Goal: Obtain resource: Download file/media

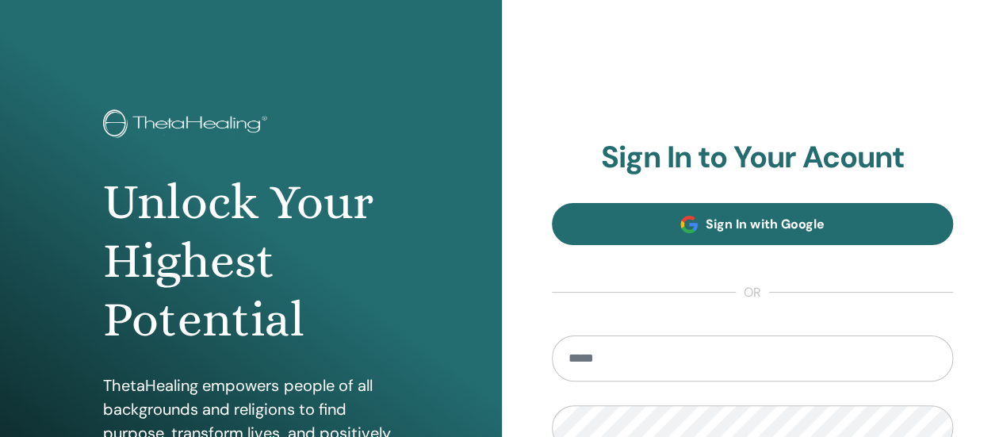
scroll to position [238, 0]
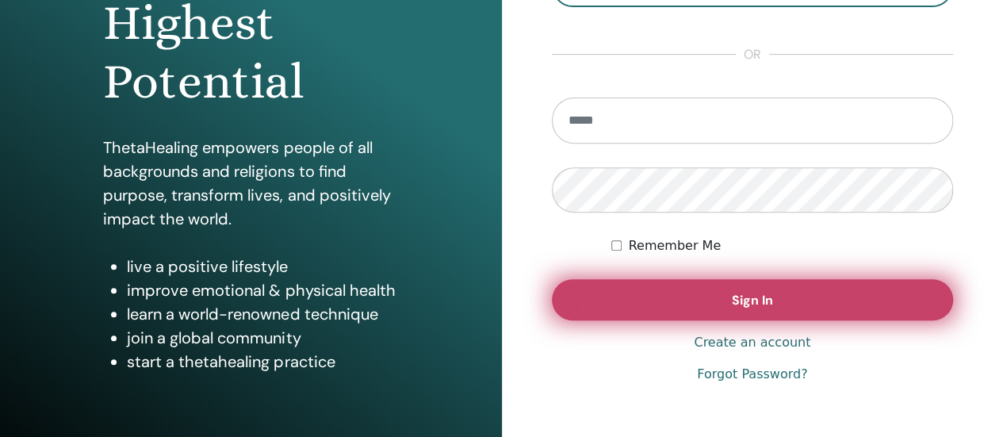
type input "**********"
drag, startPoint x: 747, startPoint y: 301, endPoint x: 757, endPoint y: 283, distance: 20.9
click at [747, 302] on span "Sign In" at bounding box center [752, 300] width 41 height 17
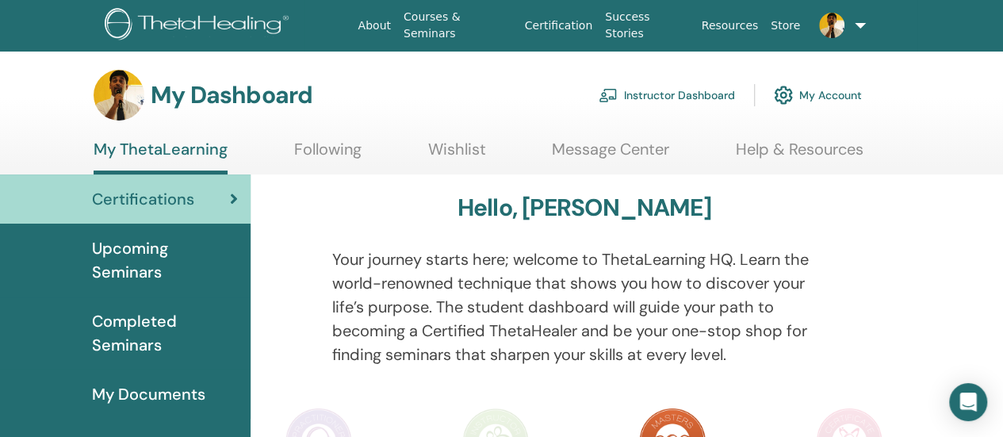
click at [649, 103] on link "Instructor Dashboard" at bounding box center [667, 95] width 136 height 35
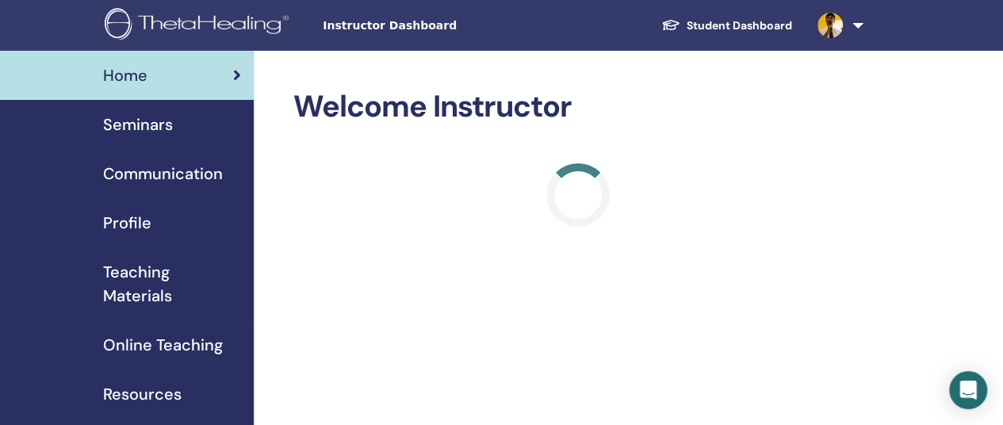
click at [182, 347] on span "Online Teaching" at bounding box center [163, 345] width 120 height 24
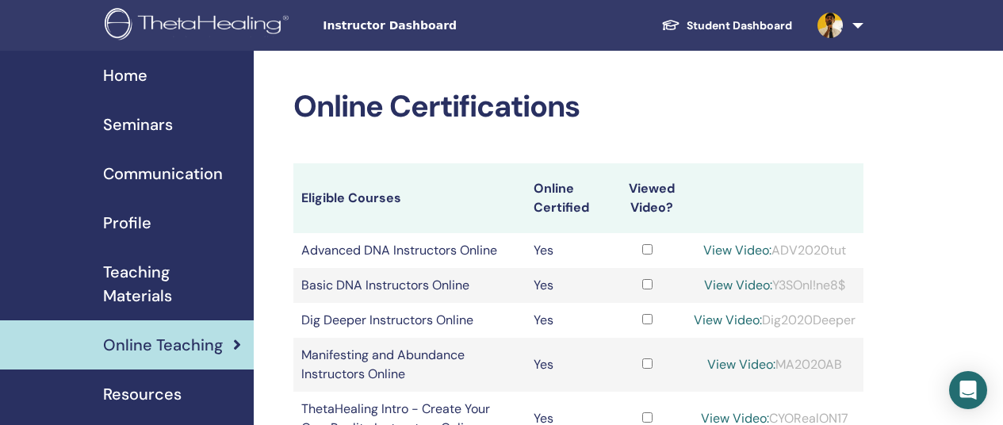
click at [182, 347] on span "Online Teaching" at bounding box center [163, 345] width 120 height 24
click at [842, 29] on span at bounding box center [830, 24] width 38 height 13
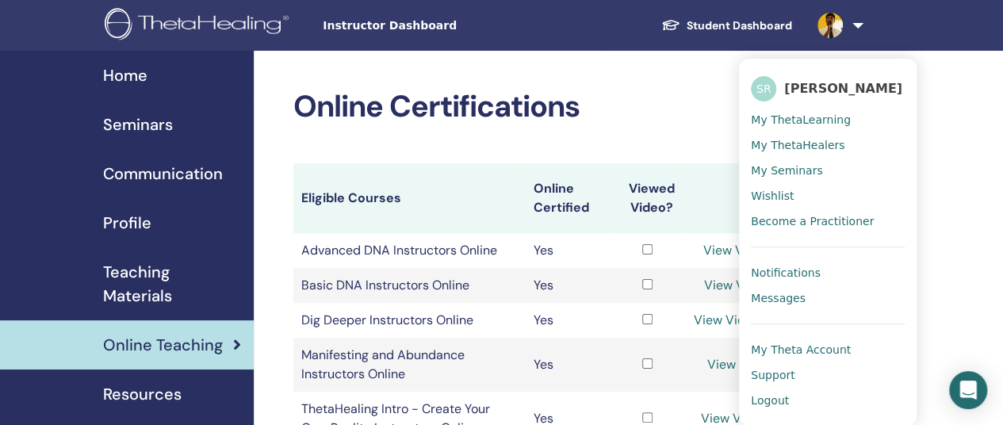
click at [771, 400] on span "Logout" at bounding box center [770, 400] width 38 height 14
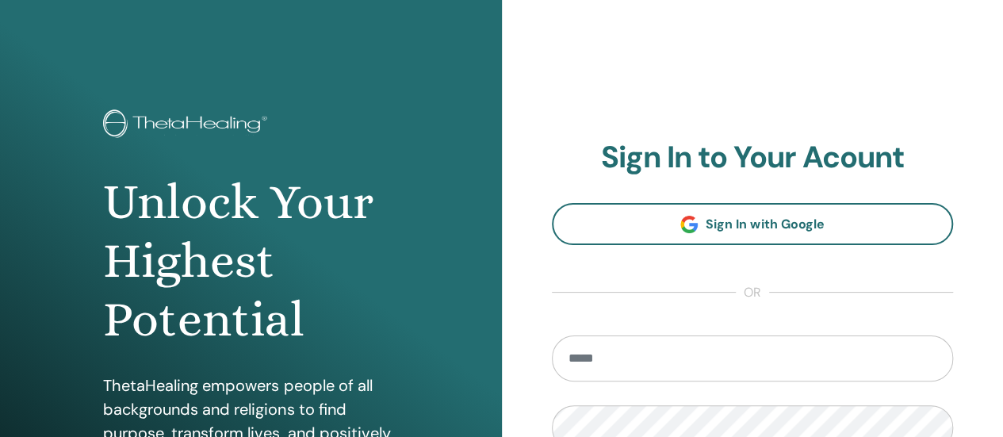
scroll to position [79, 0]
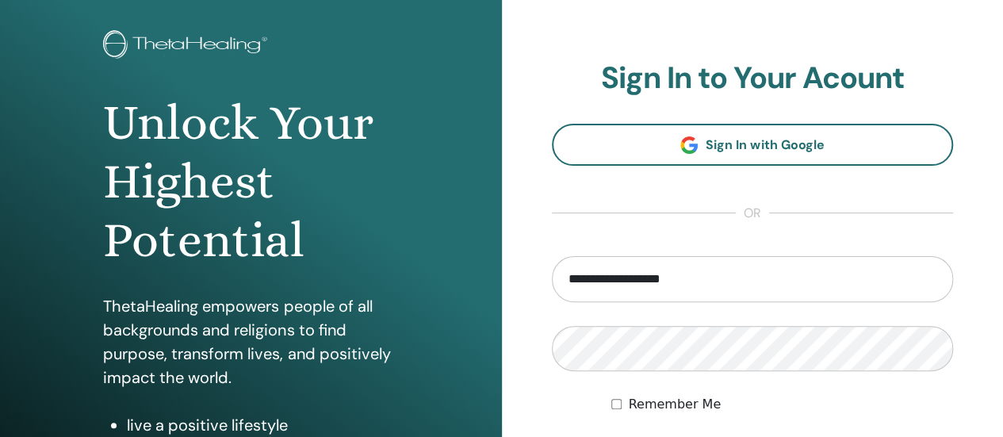
click at [734, 296] on input "**********" at bounding box center [753, 279] width 402 height 46
type input "**********"
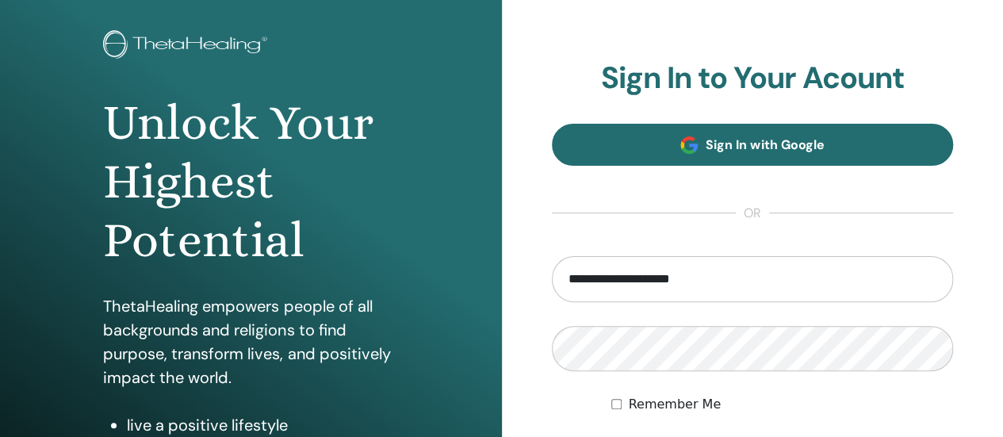
scroll to position [324, 0]
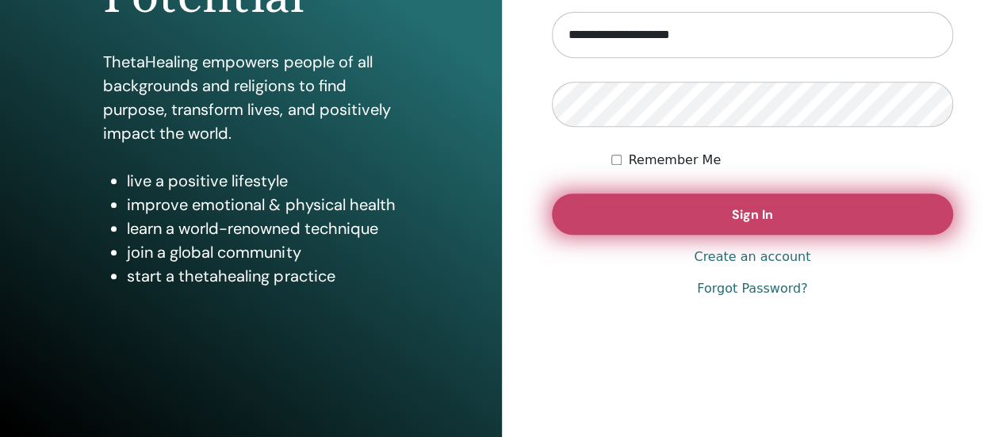
click at [753, 213] on span "Sign In" at bounding box center [752, 214] width 41 height 17
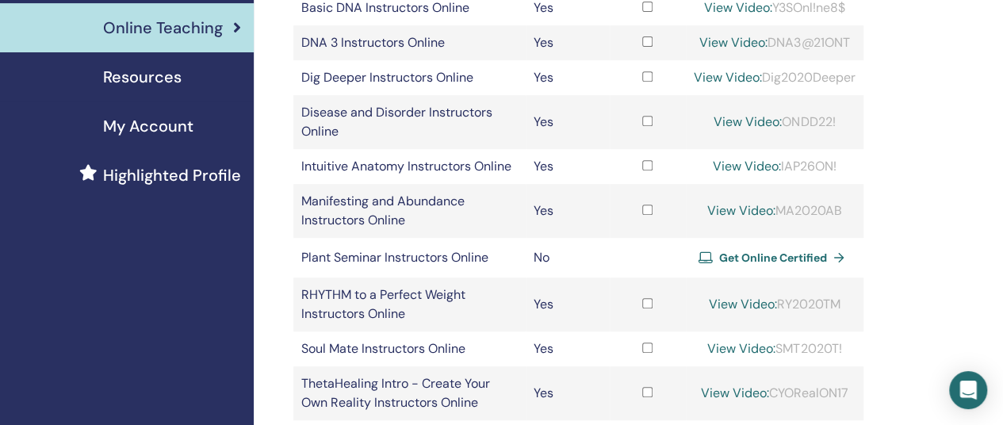
scroll to position [238, 0]
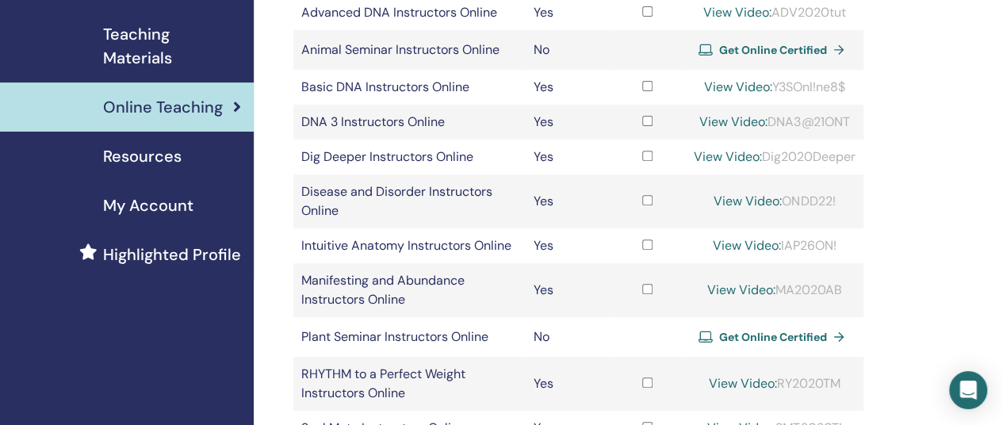
click at [891, 208] on div "Online Certifications Eligible Courses Online Certified Viewed Video? Advanced …" at bounding box center [630, 338] width 753 height 1051
click at [389, 245] on td "Intuitive Anatomy Instructors Online" at bounding box center [409, 245] width 232 height 35
click at [155, 210] on span "My Account" at bounding box center [148, 205] width 90 height 24
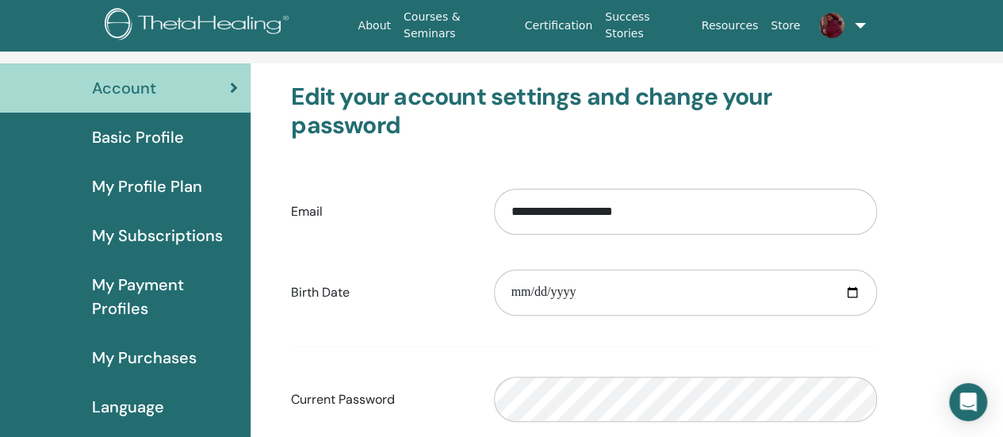
scroll to position [193, 0]
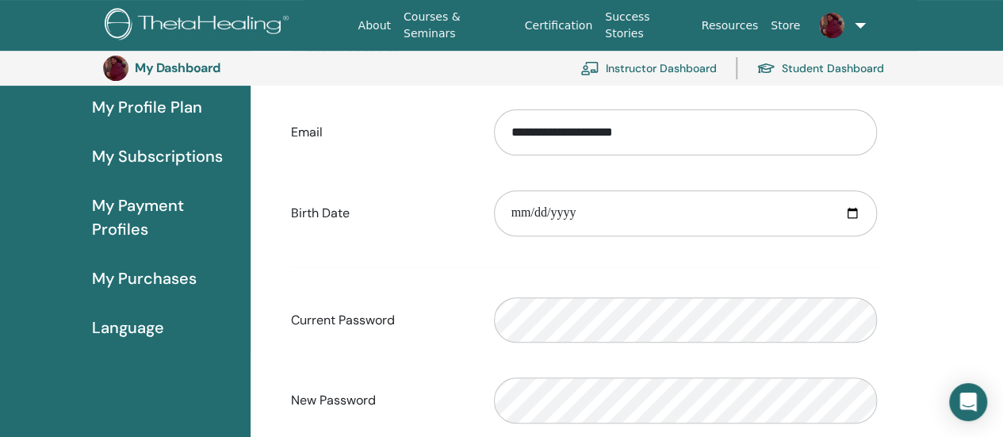
click at [170, 289] on span "My Purchases" at bounding box center [144, 278] width 105 height 24
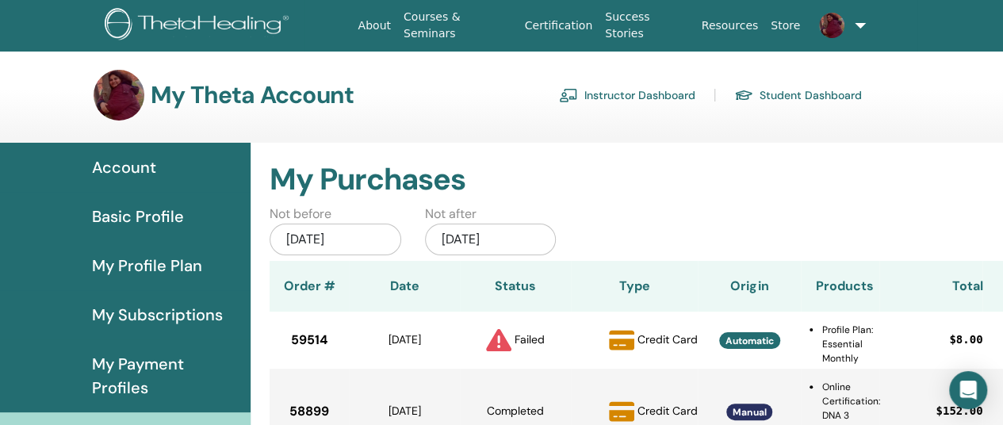
click at [370, 239] on div "Jun/13, 2025" at bounding box center [336, 240] width 132 height 32
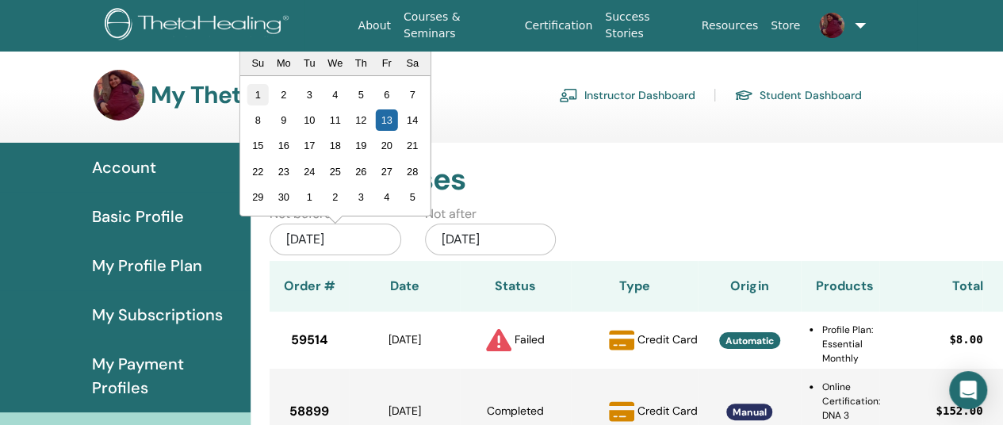
click at [255, 93] on div "1" at bounding box center [257, 93] width 21 height 21
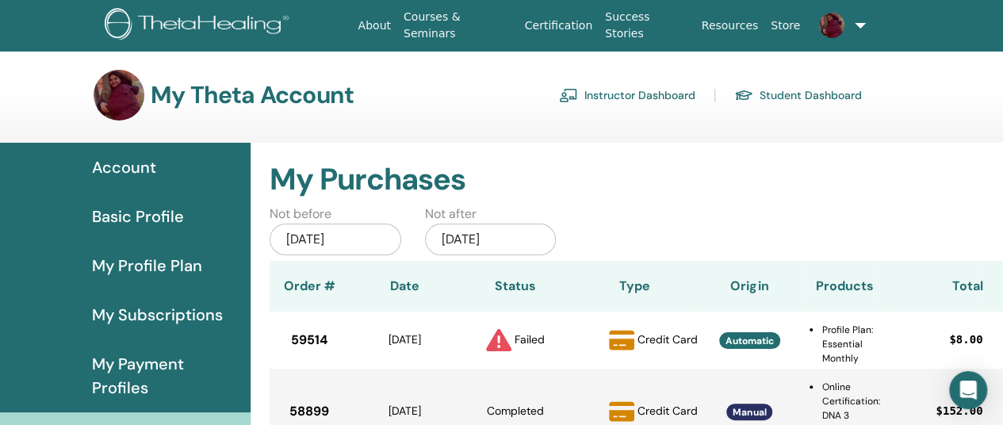
click at [520, 236] on div "Dec/13, 2025" at bounding box center [491, 240] width 132 height 32
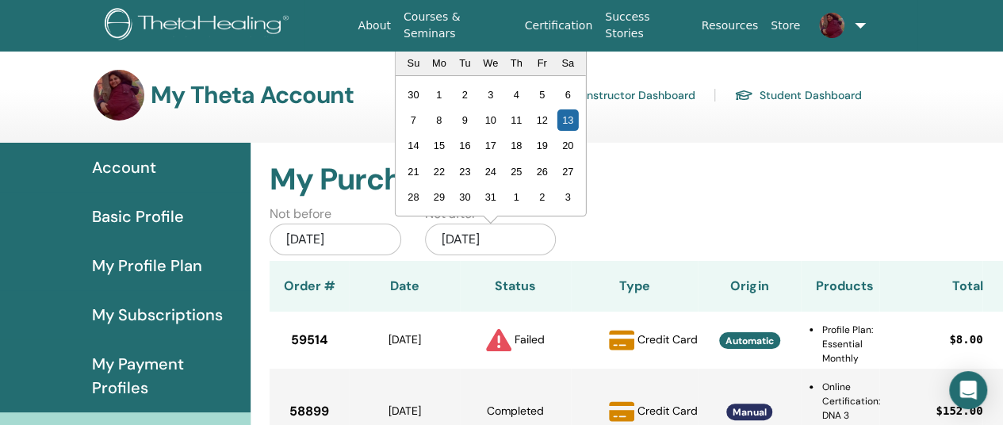
click at [647, 220] on div "Not before Jun/01, 2025 Not after Dec/13, 2025 Previous Month Next Month Decemb…" at bounding box center [630, 233] width 745 height 56
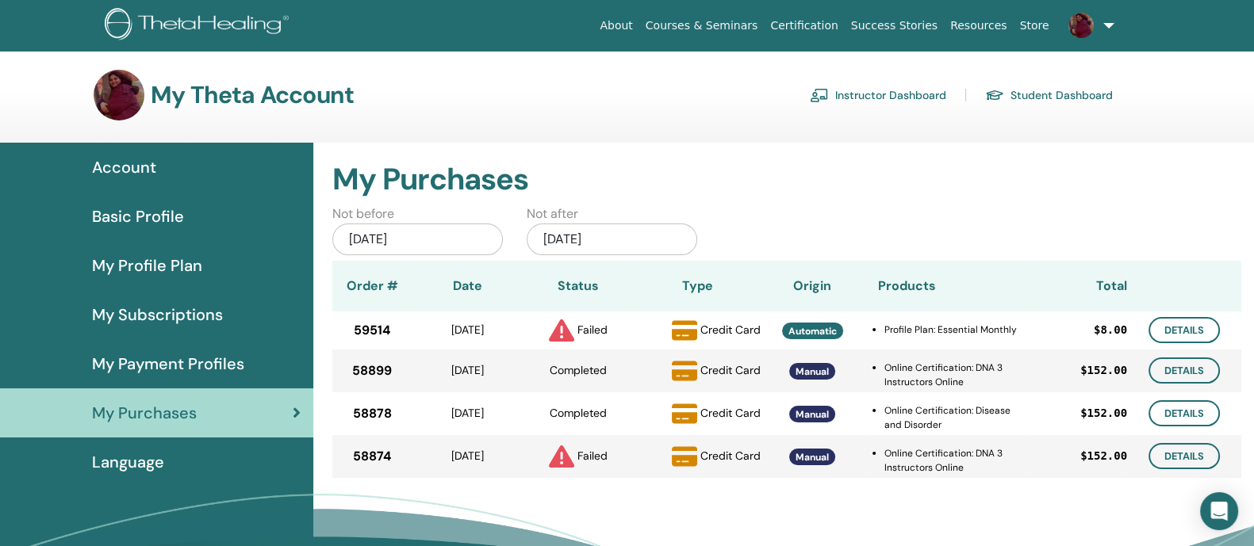
click at [650, 239] on div "Dec/13, 2025" at bounding box center [612, 240] width 170 height 32
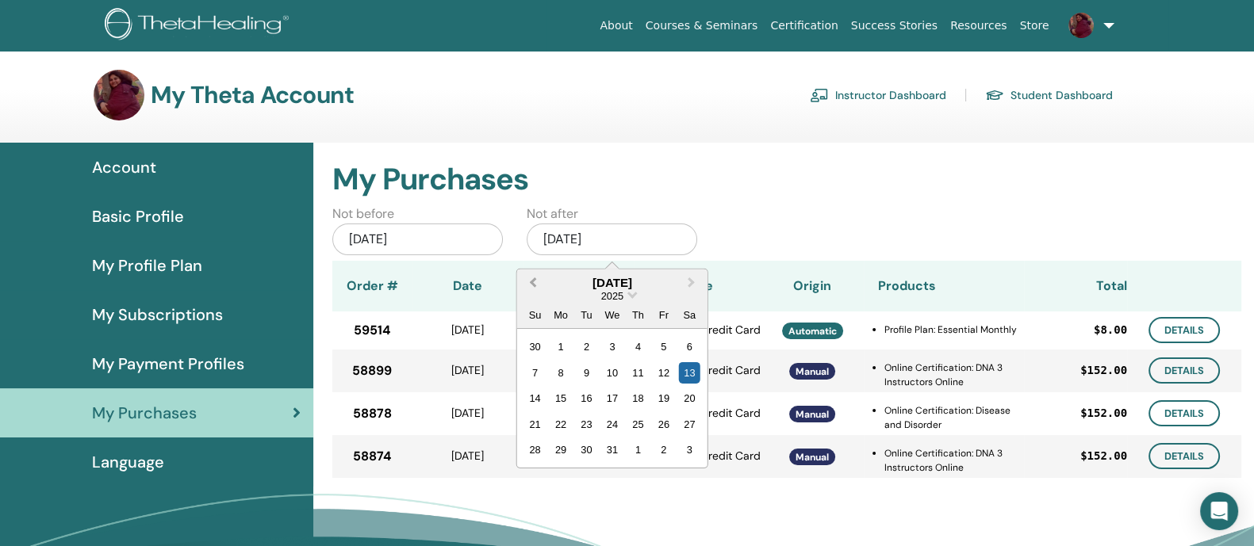
click at [533, 279] on span "Previous Month" at bounding box center [533, 282] width 0 height 17
click at [664, 342] on div "1" at bounding box center [663, 346] width 21 height 21
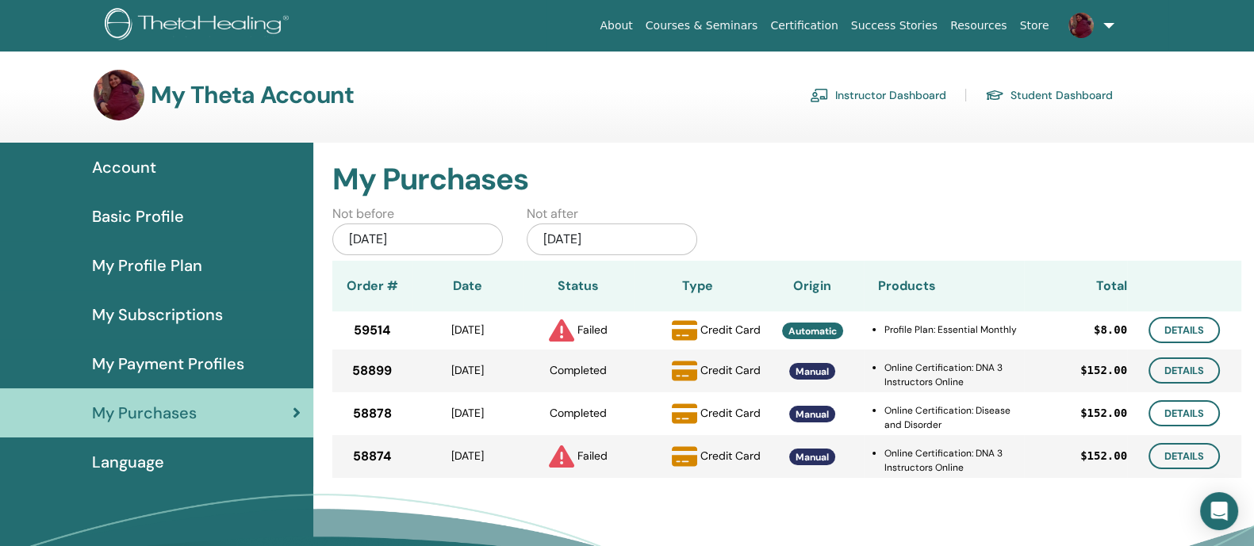
click at [467, 240] on div "Jun/01, 2025" at bounding box center [417, 240] width 170 height 32
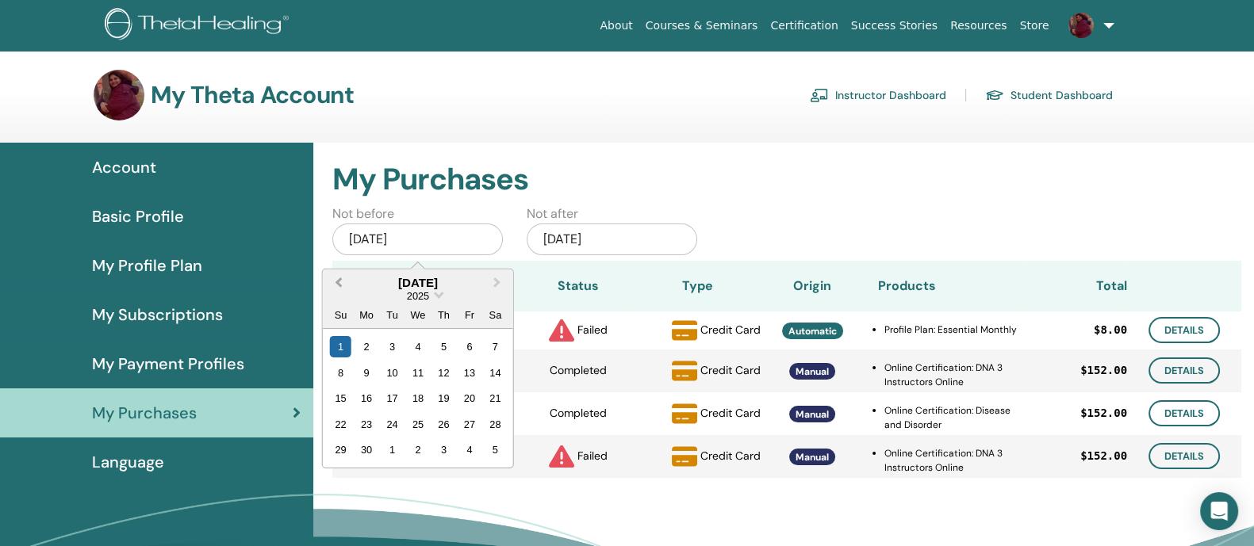
click at [339, 283] on span "Previous Month" at bounding box center [339, 282] width 0 height 17
click at [496, 345] on div "1" at bounding box center [494, 346] width 21 height 21
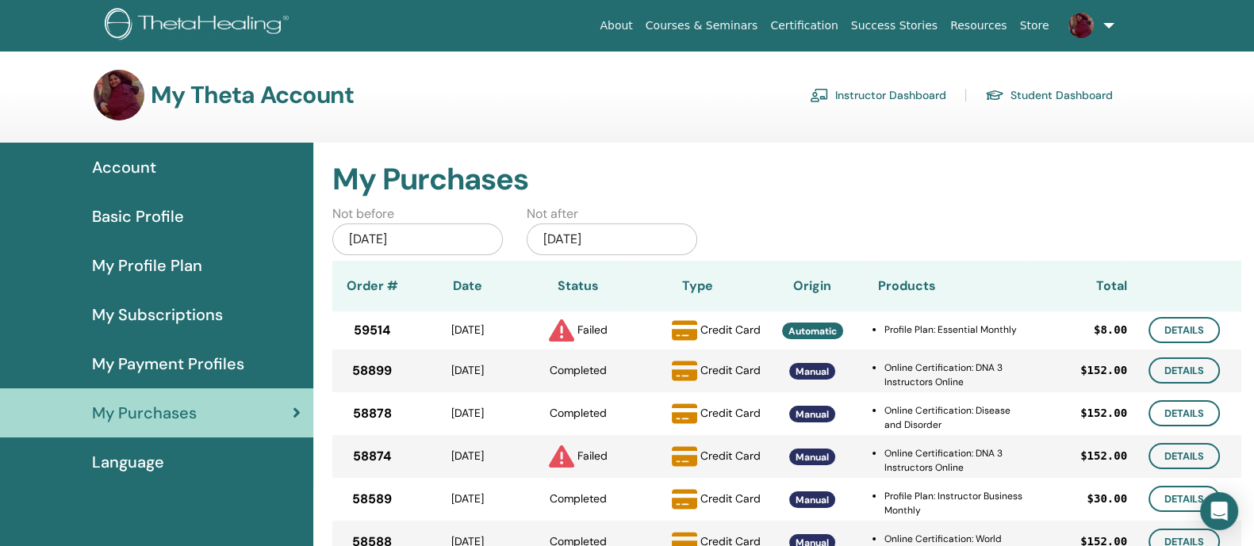
scroll to position [232, 0]
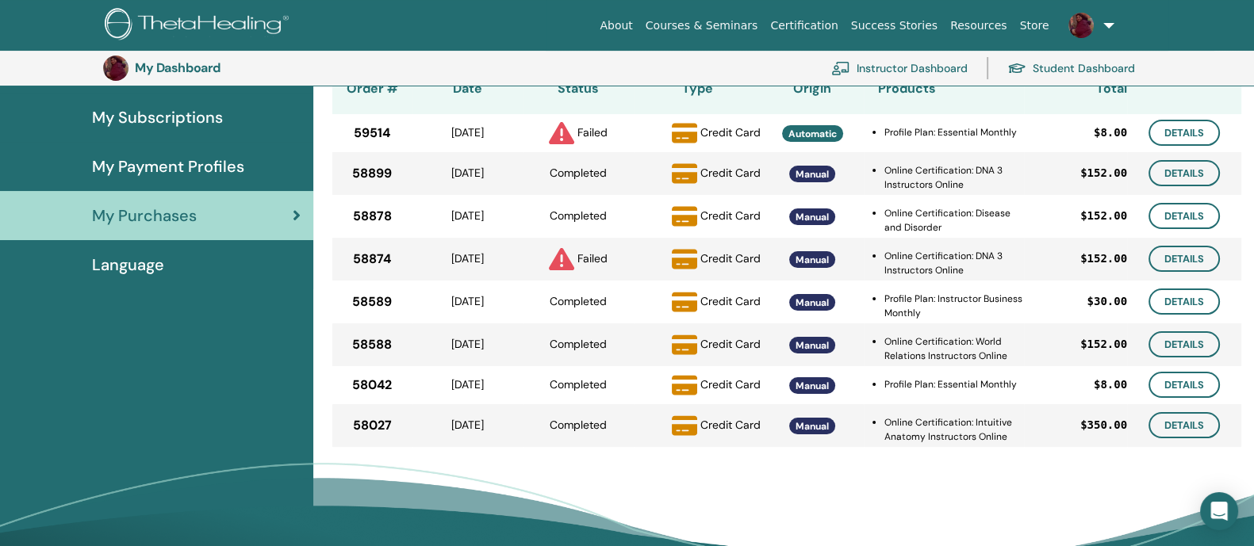
drag, startPoint x: 1003, startPoint y: 433, endPoint x: 871, endPoint y: 421, distance: 132.2
click at [871, 421] on td "Online Certification: Intuitive Anatomy Instructors Online" at bounding box center [944, 430] width 160 height 29
drag, startPoint x: 908, startPoint y: 424, endPoint x: 1043, endPoint y: 424, distance: 134.8
click at [1002, 424] on tr "58027 May/21, 2025 Completed Credit Card Manual Online Certification: Intuitive…" at bounding box center [786, 425] width 909 height 43
drag, startPoint x: 1081, startPoint y: 429, endPoint x: 1125, endPoint y: 429, distance: 44.4
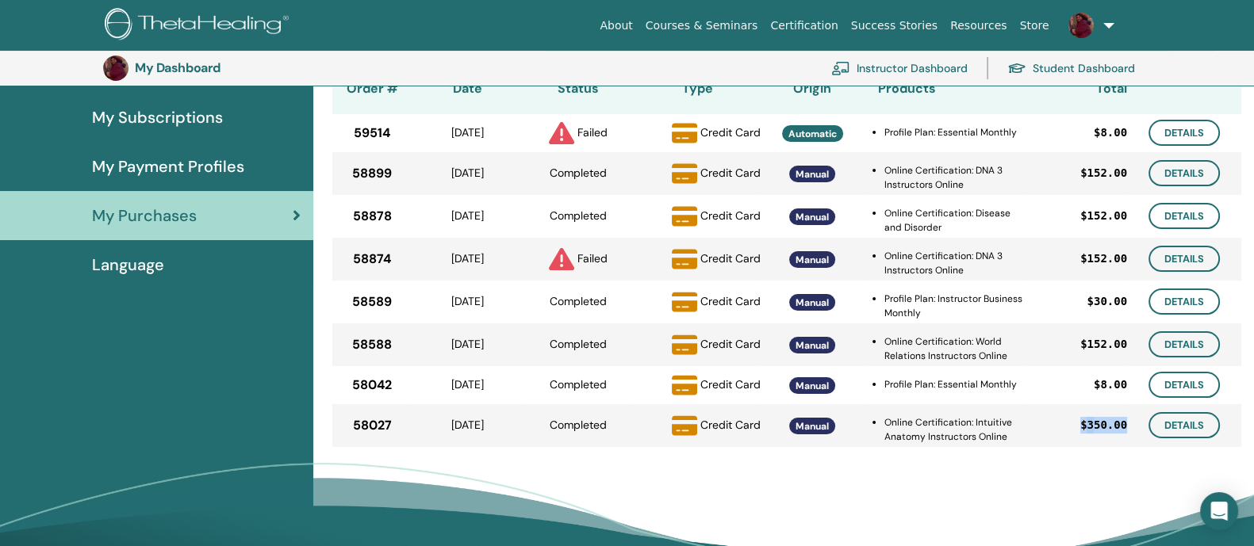
click at [1002, 429] on div "$ 350.00" at bounding box center [1075, 425] width 103 height 17
click at [1002, 429] on span "350.00" at bounding box center [1106, 425] width 40 height 17
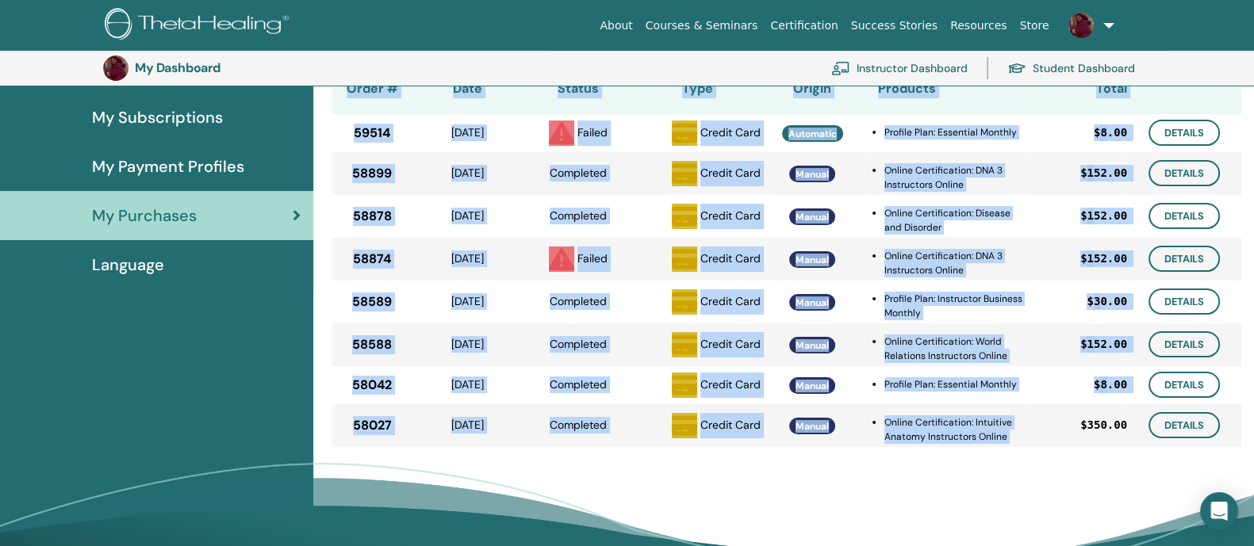
drag, startPoint x: 1128, startPoint y: 429, endPoint x: 1075, endPoint y: 429, distance: 52.3
click at [1002, 429] on tr "58027 May/21, 2025 Completed Credit Card Manual Online Certification: Intuitive…" at bounding box center [786, 425] width 909 height 43
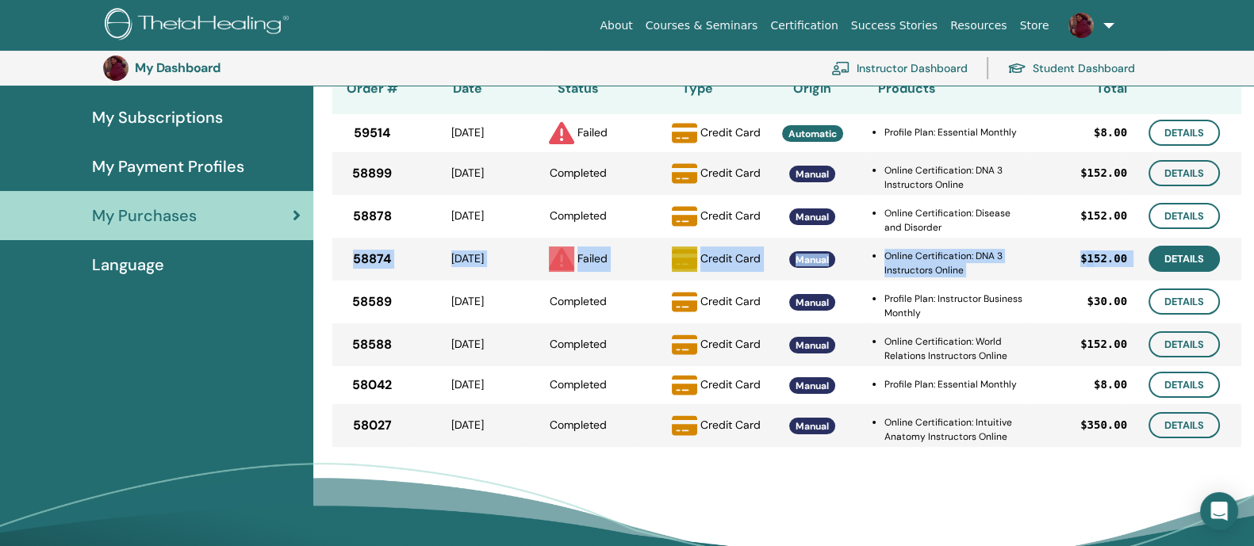
drag, startPoint x: 342, startPoint y: 259, endPoint x: 1197, endPoint y: 259, distance: 855.6
click at [1002, 259] on tr "58874 Jun/13, 2025 Failed Credit Card Manual Online Certification: DNA 3 Instru…" at bounding box center [786, 259] width 909 height 43
click at [1002, 259] on div "$ 152.00" at bounding box center [1075, 259] width 103 height 17
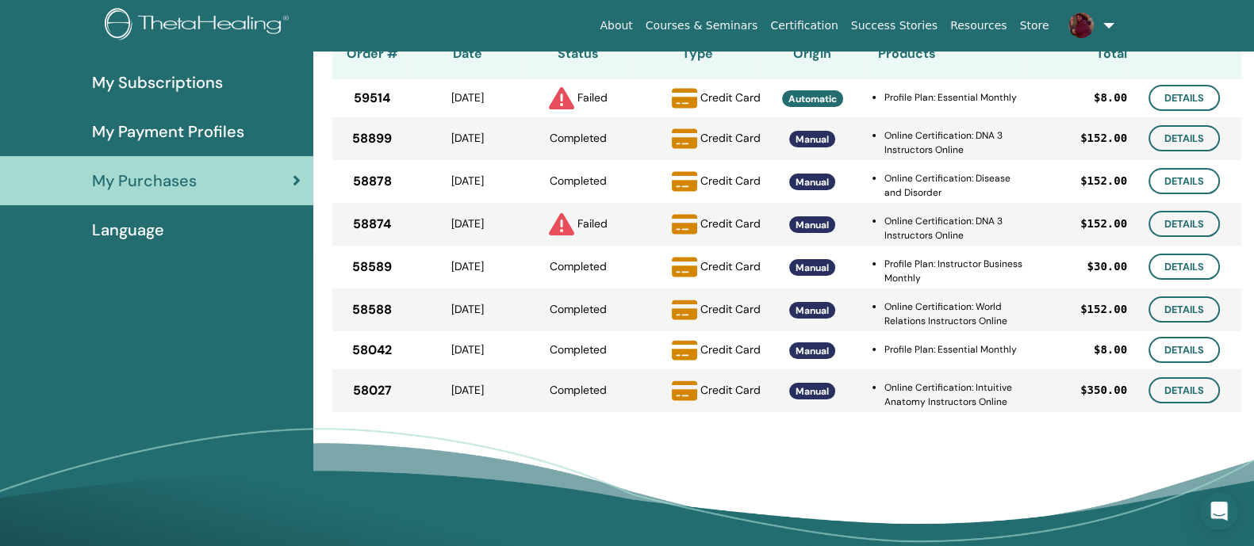
scroll to position [0, 0]
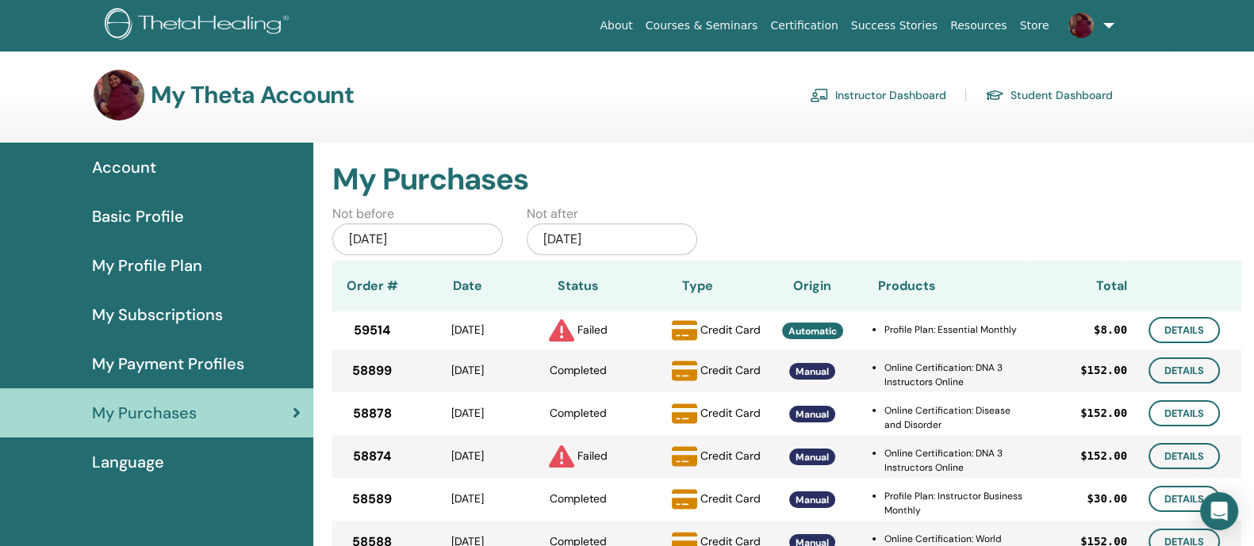
click at [917, 90] on link "Instructor Dashboard" at bounding box center [878, 94] width 136 height 25
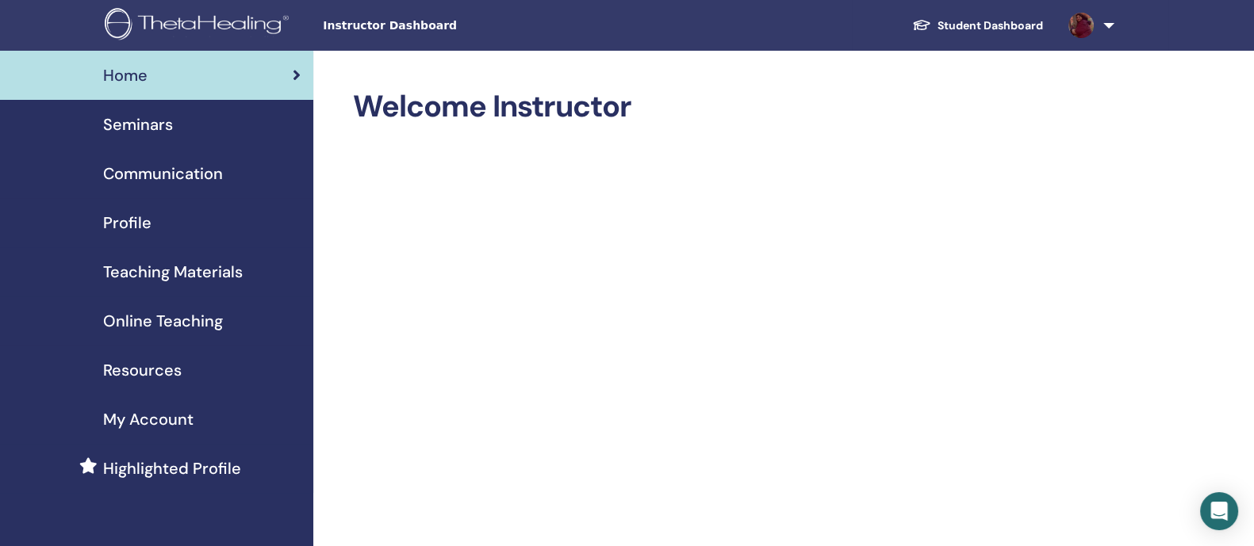
click at [199, 270] on span "Teaching Materials" at bounding box center [173, 272] width 140 height 24
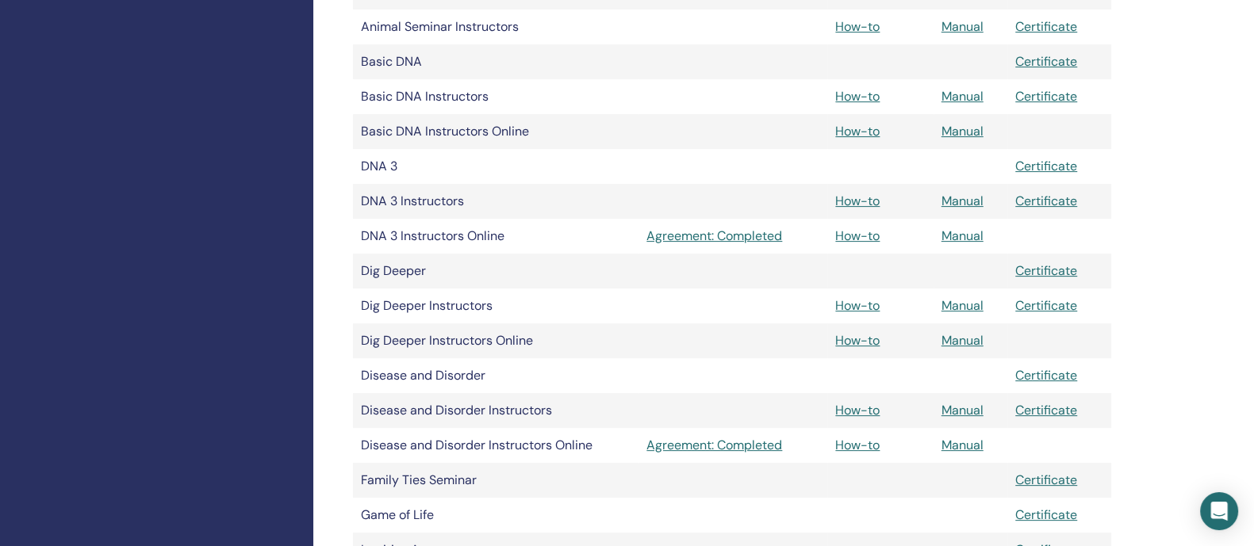
scroll to position [693, 0]
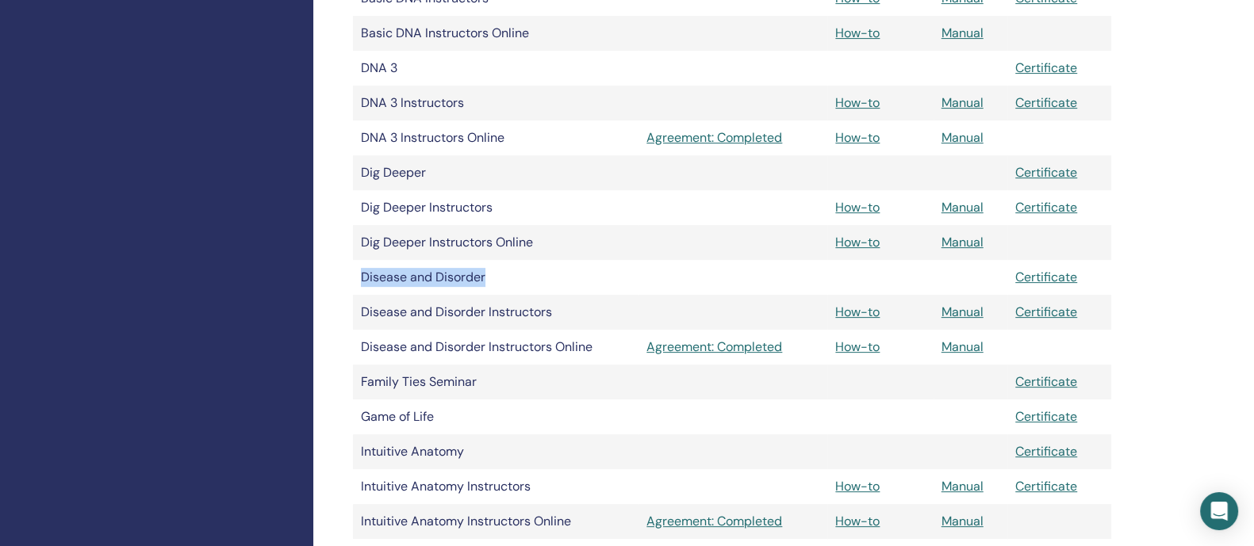
drag, startPoint x: 361, startPoint y: 275, endPoint x: 514, endPoint y: 275, distance: 153.0
click at [514, 275] on td "Disease and Disorder" at bounding box center [495, 277] width 285 height 35
click at [527, 275] on td "Disease and Disorder" at bounding box center [495, 277] width 285 height 35
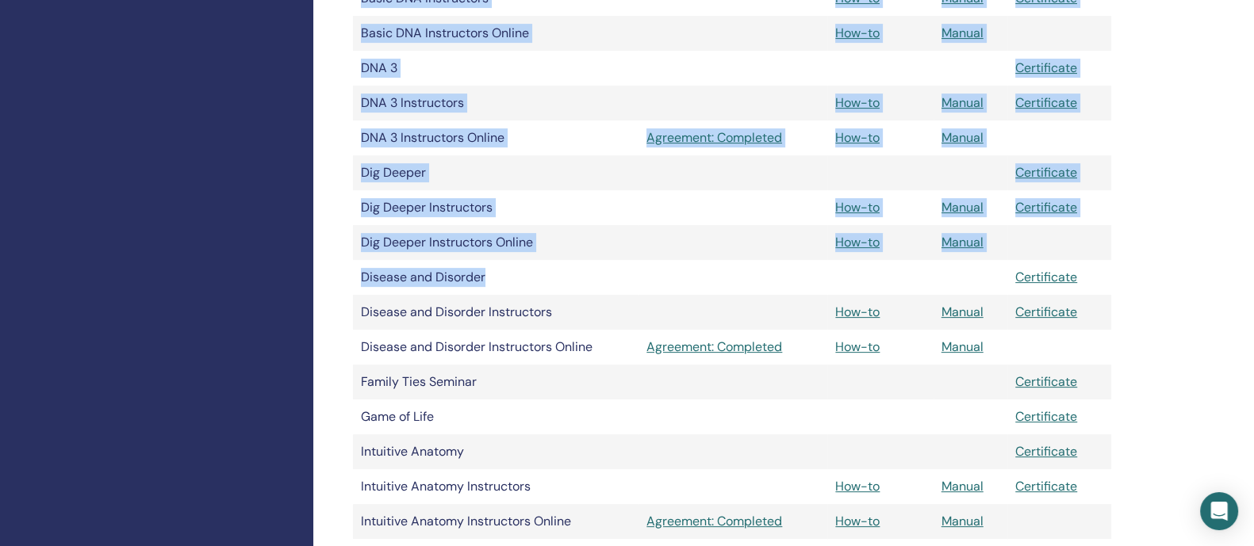
drag, startPoint x: 498, startPoint y: 278, endPoint x: 330, endPoint y: 281, distance: 168.1
click at [561, 276] on td "Disease and Disorder" at bounding box center [495, 277] width 285 height 35
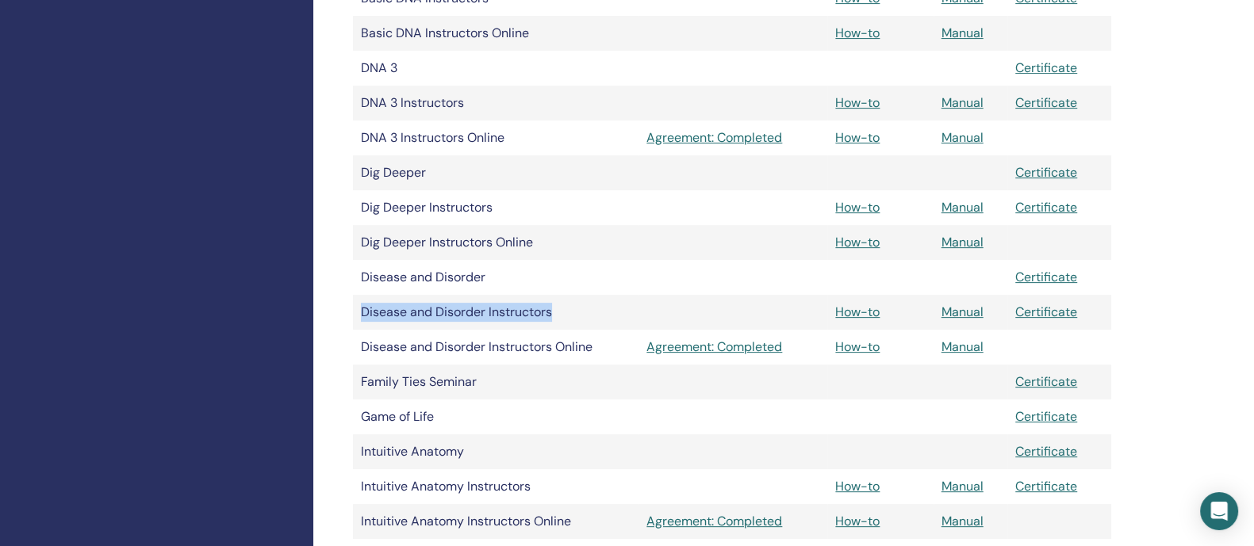
drag, startPoint x: 359, startPoint y: 309, endPoint x: 572, endPoint y: 308, distance: 212.5
click at [572, 308] on td "Disease and Disorder Instructors" at bounding box center [495, 312] width 285 height 35
click at [596, 307] on td "Disease and Disorder Instructors" at bounding box center [495, 312] width 285 height 35
drag, startPoint x: 580, startPoint y: 308, endPoint x: 360, endPoint y: 312, distance: 219.7
click at [360, 312] on td "Disease and Disorder Instructors" at bounding box center [495, 312] width 285 height 35
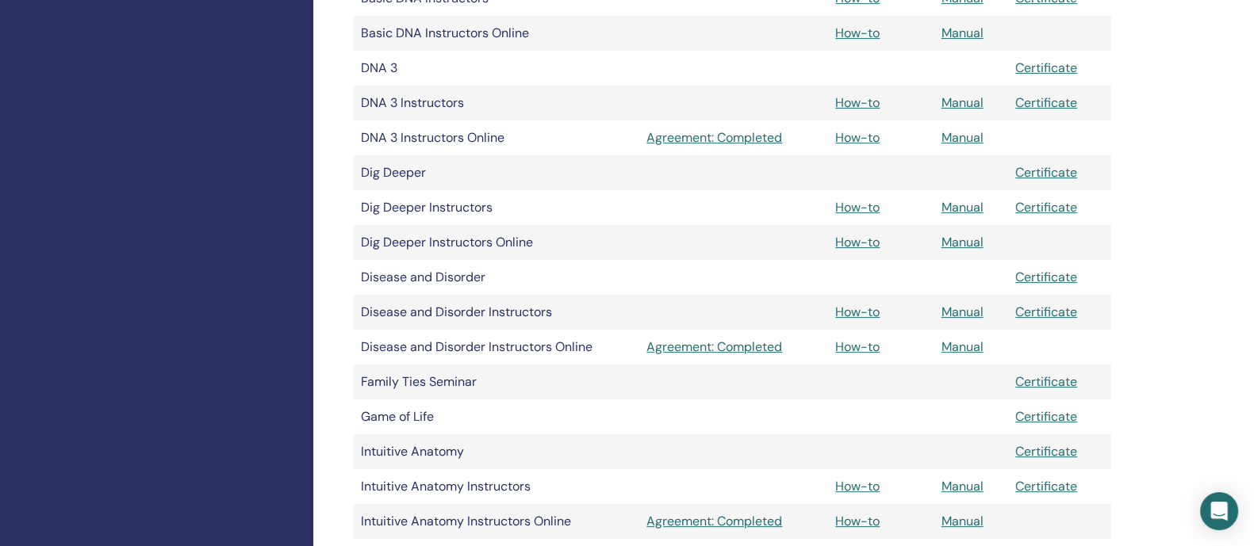
click at [520, 271] on td "Disease and Disorder" at bounding box center [495, 277] width 285 height 35
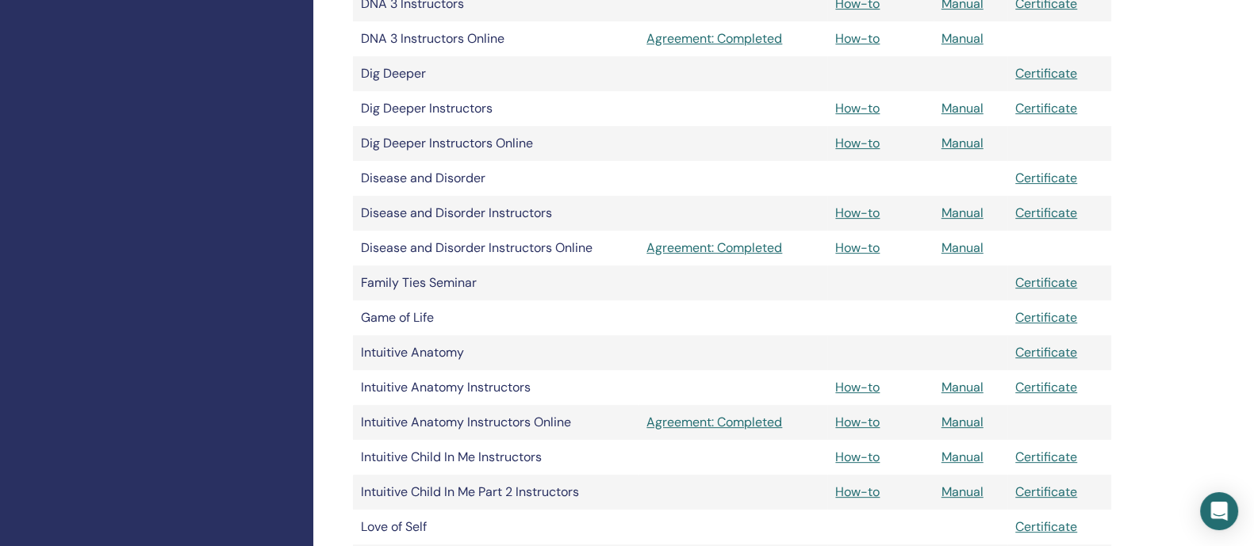
scroll to position [892, 0]
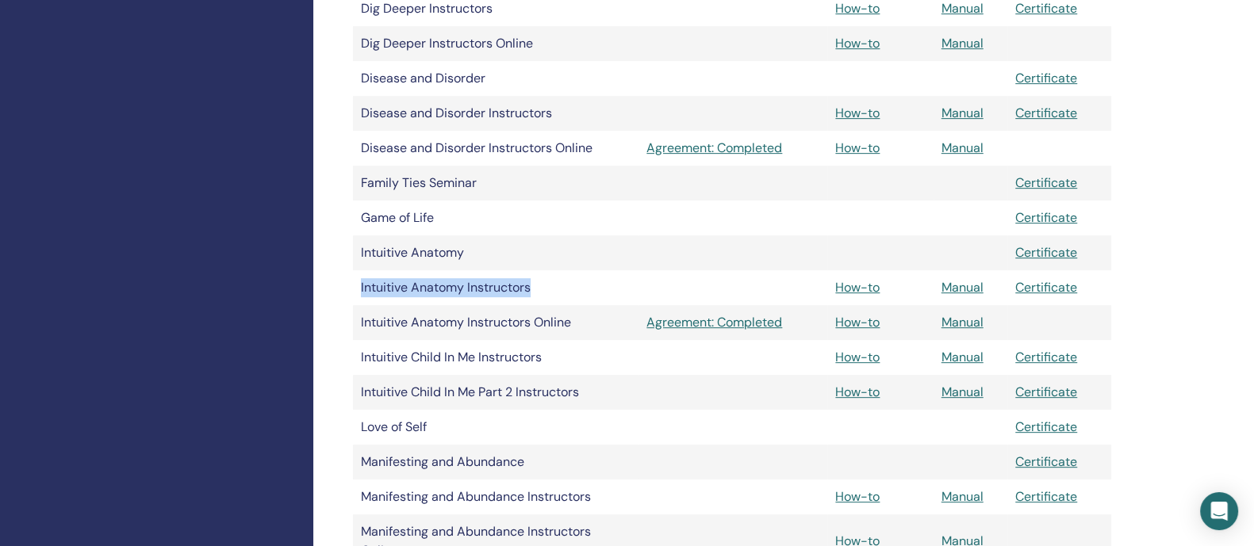
drag, startPoint x: 540, startPoint y: 289, endPoint x: 358, endPoint y: 287, distance: 181.6
click at [358, 287] on td "Intuitive Anatomy Instructors" at bounding box center [495, 287] width 285 height 35
click at [346, 293] on div "My Certifications ThetaHealing Practitioner ThetaHealing Instructor ThetaHealin…" at bounding box center [783, 370] width 940 height 2422
drag, startPoint x: 356, startPoint y: 289, endPoint x: 539, endPoint y: 289, distance: 183.2
click at [539, 289] on td "Intuitive Anatomy Instructors" at bounding box center [495, 287] width 285 height 35
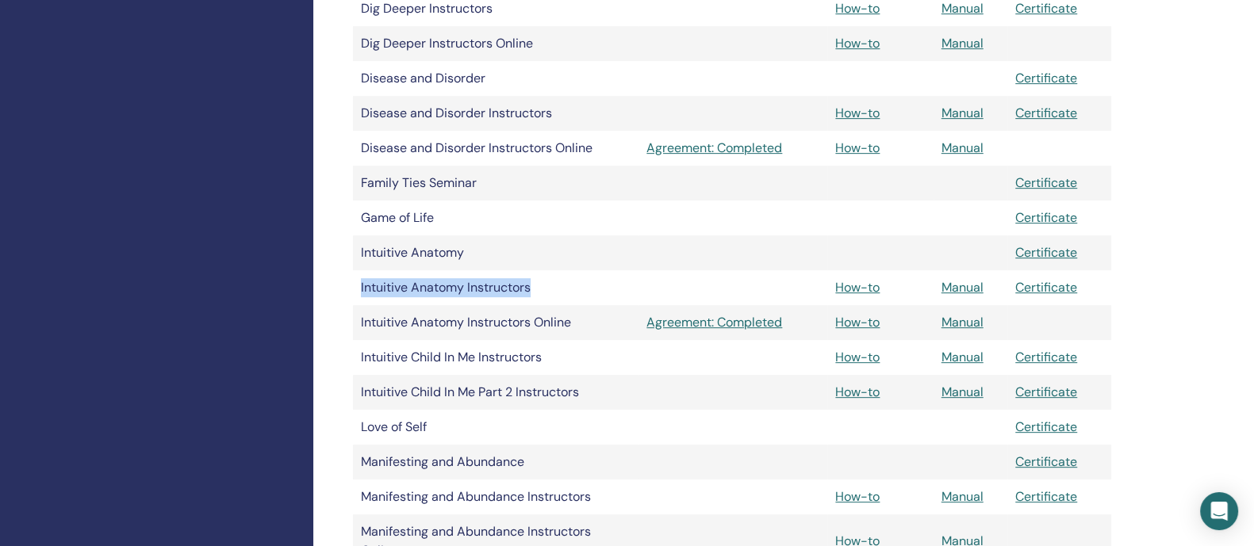
click at [557, 288] on td "Intuitive Anatomy Instructors" at bounding box center [495, 287] width 285 height 35
drag, startPoint x: 580, startPoint y: 285, endPoint x: 358, endPoint y: 285, distance: 222.8
click at [358, 285] on td "Intuitive Anatomy Instructors" at bounding box center [495, 287] width 285 height 35
click at [343, 286] on div "My Certifications ThetaHealing Practitioner ThetaHealing Instructor ThetaHealin…" at bounding box center [783, 370] width 940 height 2422
drag, startPoint x: 354, startPoint y: 286, endPoint x: 607, endPoint y: 286, distance: 253.0
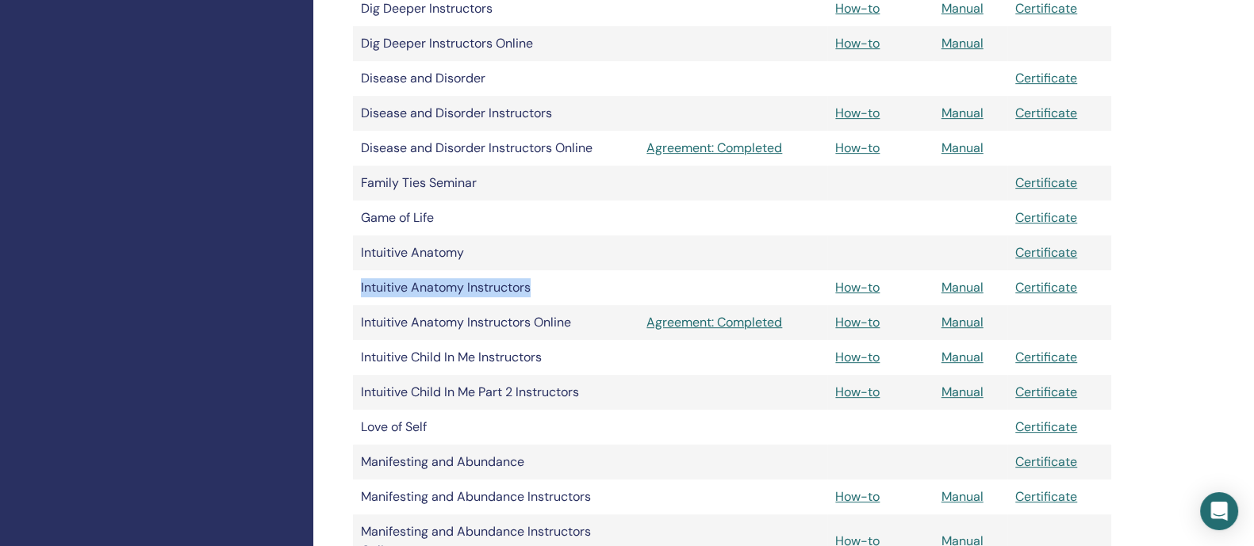
click at [607, 286] on td "Intuitive Anatomy Instructors" at bounding box center [495, 287] width 285 height 35
click at [963, 288] on link "Manual" at bounding box center [962, 287] width 42 height 17
